Goal: Transaction & Acquisition: Purchase product/service

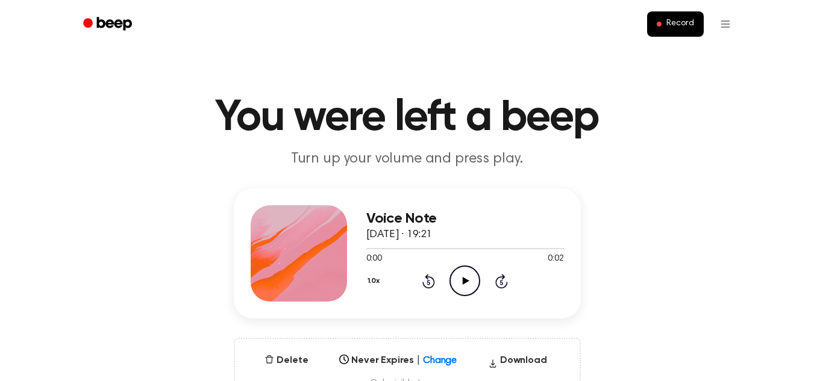
click at [470, 287] on icon "Play Audio" at bounding box center [465, 281] width 31 height 31
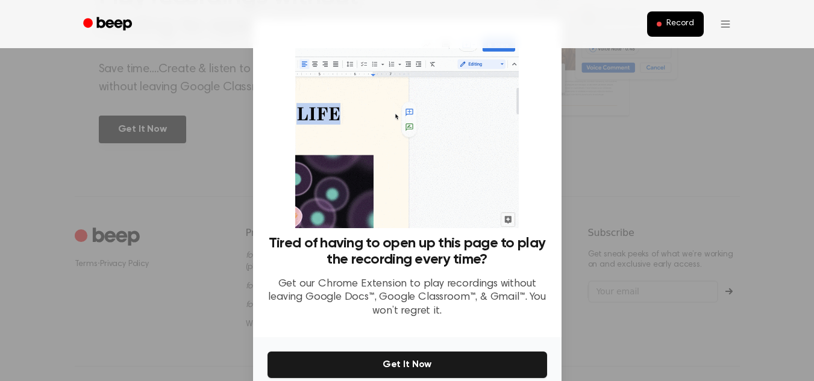
scroll to position [617, 0]
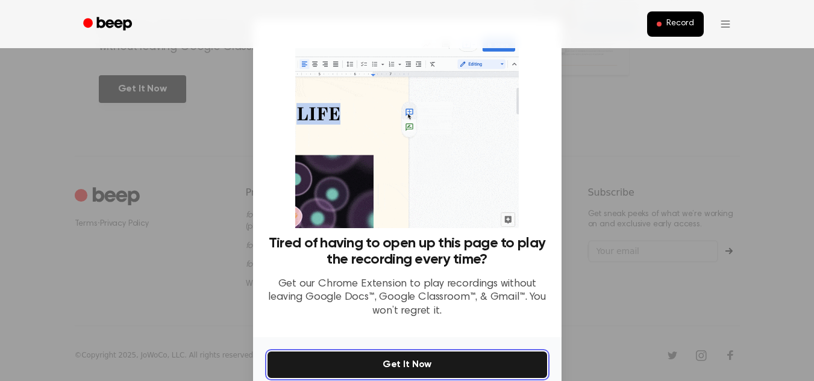
click at [520, 353] on button "Get It Now" at bounding box center [408, 365] width 280 height 27
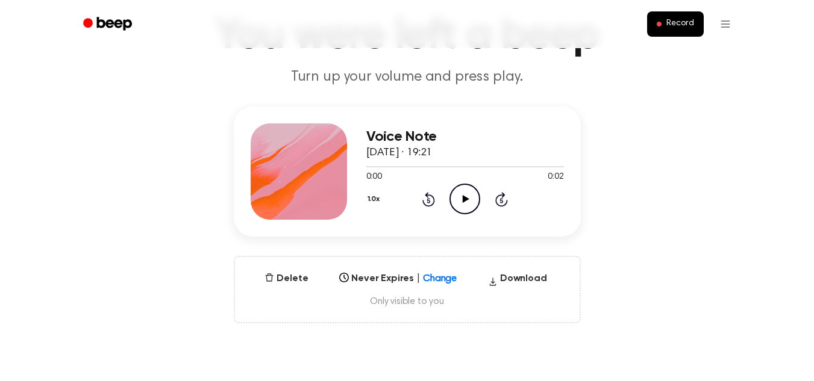
scroll to position [75, 0]
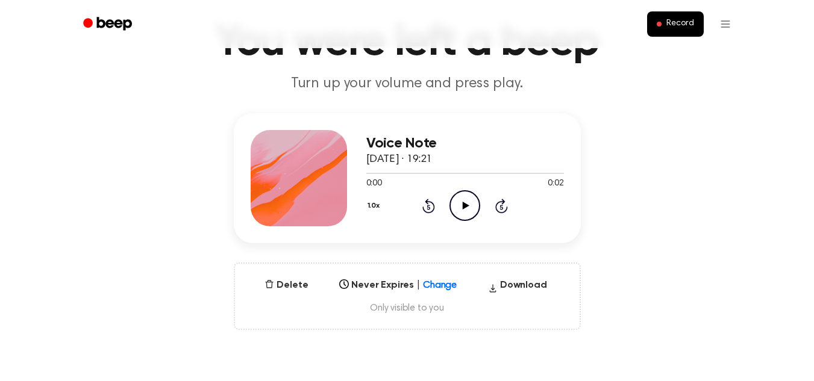
click at [463, 206] on icon at bounding box center [466, 206] width 7 height 8
click at [465, 212] on icon "Play Audio" at bounding box center [465, 205] width 31 height 31
